Goal: Transaction & Acquisition: Book appointment/travel/reservation

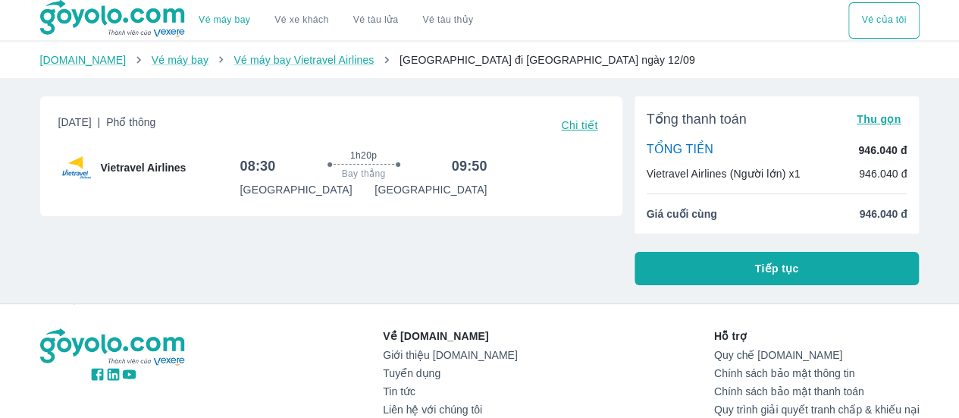
click at [709, 263] on button "Tiếp tục" at bounding box center [776, 268] width 285 height 33
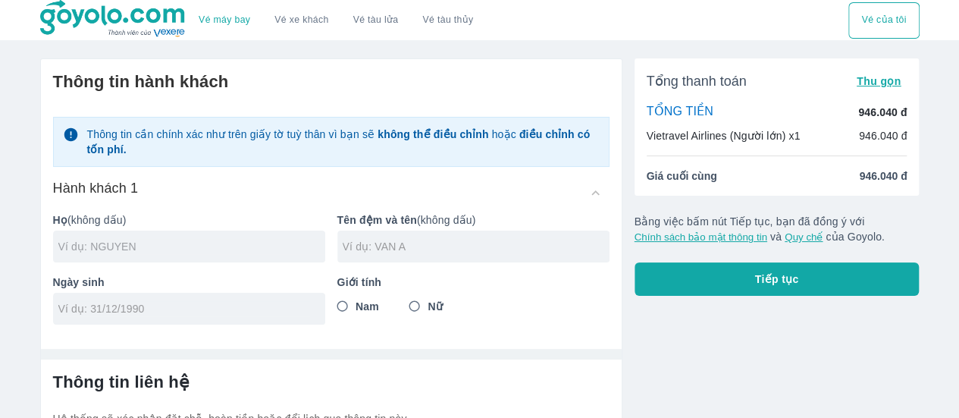
click at [227, 242] on input "text" at bounding box center [191, 246] width 267 height 15
click at [227, 242] on input "[PERSON_NAME]" at bounding box center [191, 246] width 267 height 15
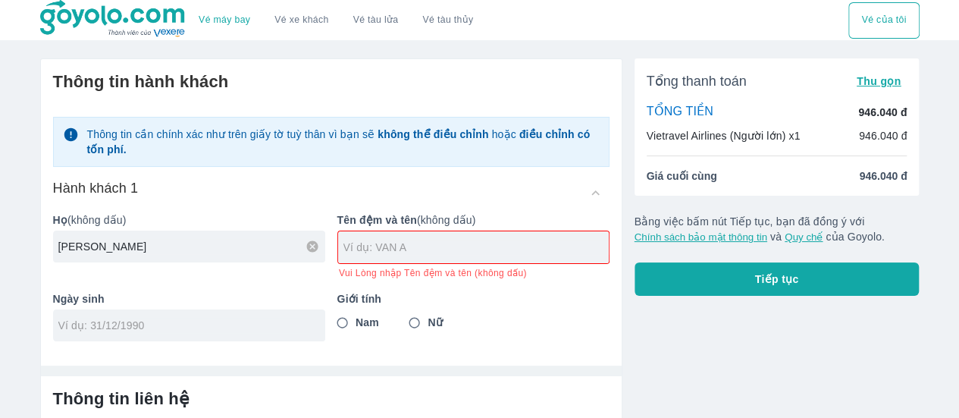
click at [227, 242] on input "[PERSON_NAME]" at bounding box center [191, 246] width 267 height 15
type input "[PERSON_NAME]"
type input "DUC [PERSON_NAME]"
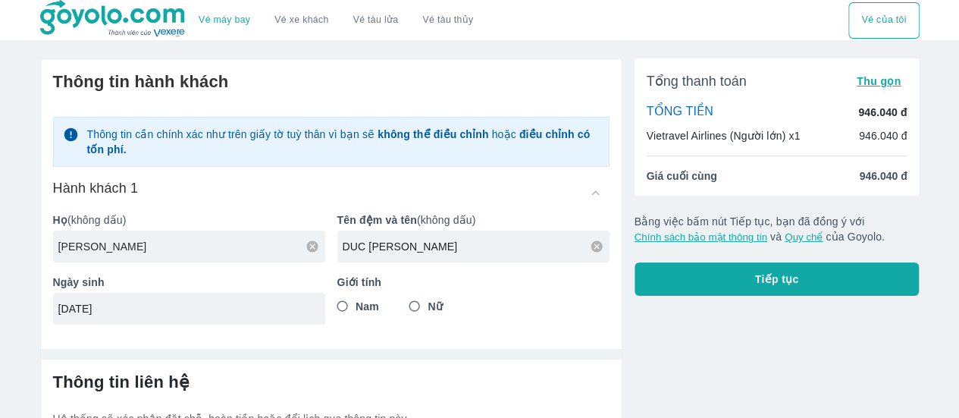
type input "[DATE]"
click at [343, 309] on input "Nam" at bounding box center [342, 306] width 27 height 27
radio input "true"
